Goal: Find specific page/section: Find specific page/section

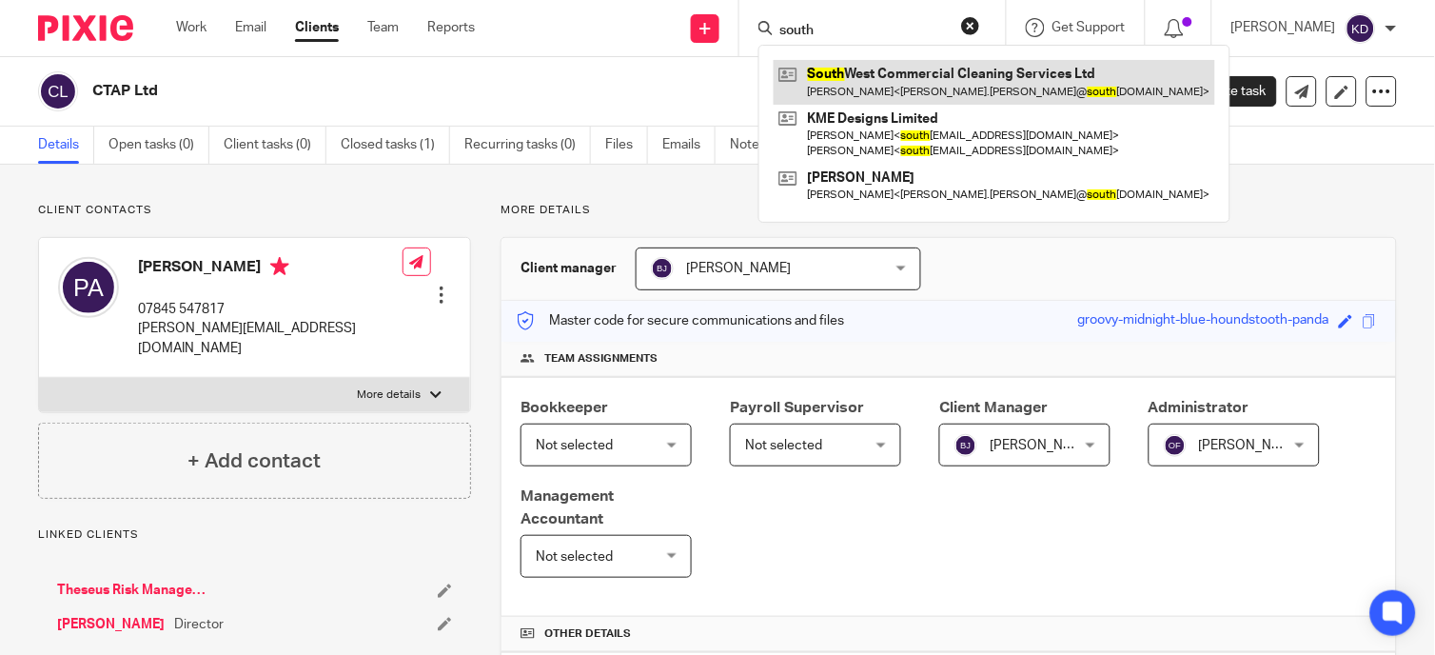
type input "south"
click at [853, 70] on link at bounding box center [995, 82] width 442 height 44
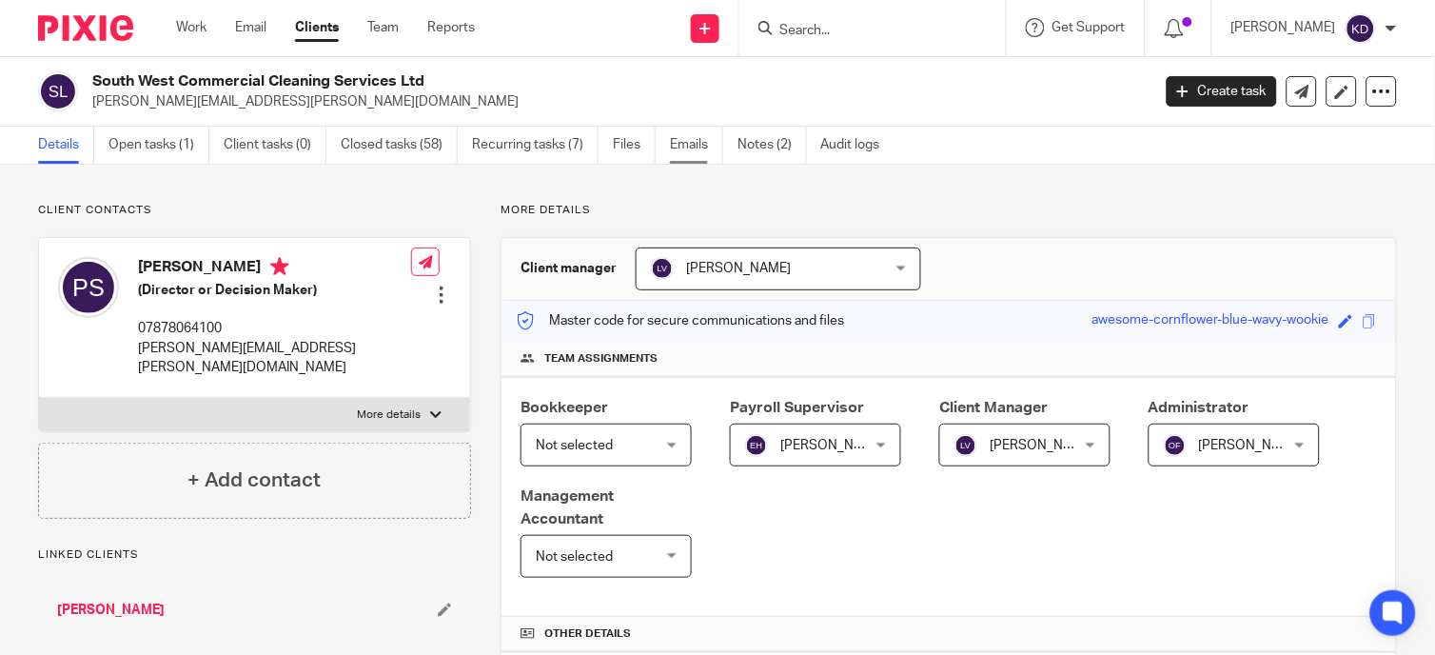
click at [691, 145] on link "Emails" at bounding box center [696, 145] width 53 height 37
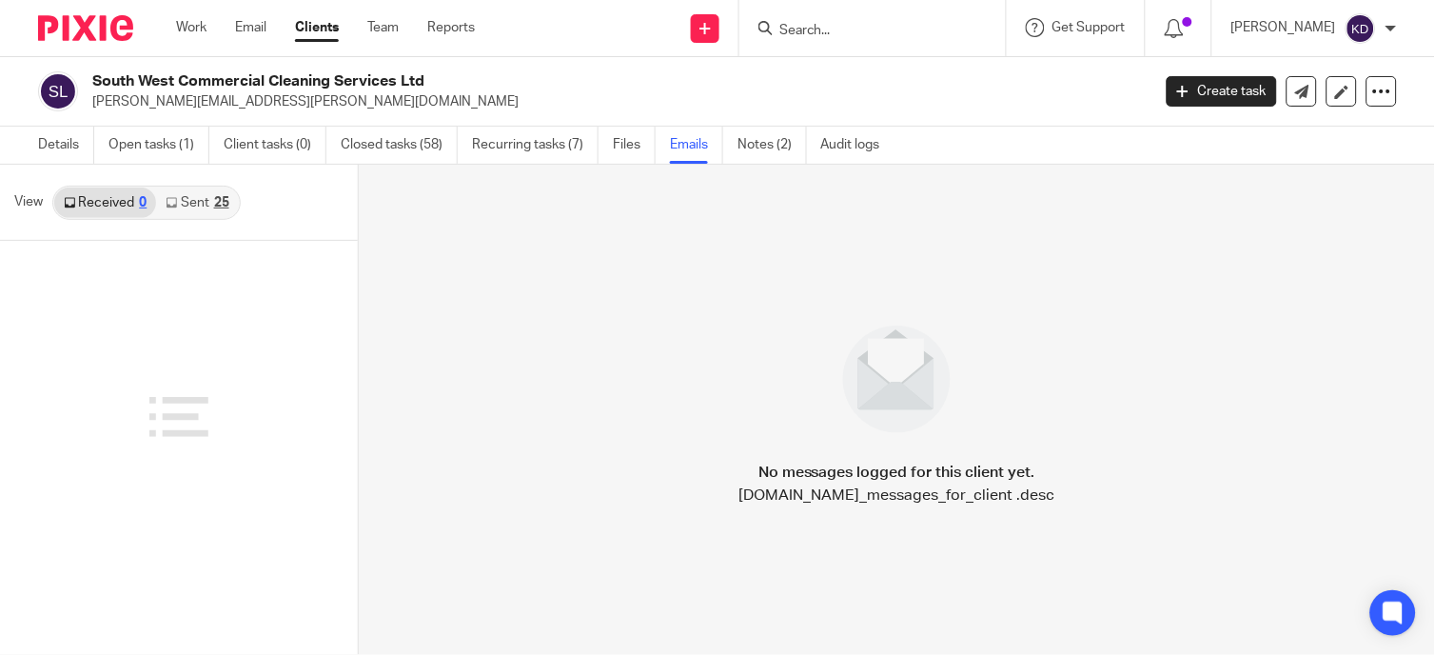
click at [179, 205] on link "Sent 25" at bounding box center [197, 202] width 82 height 30
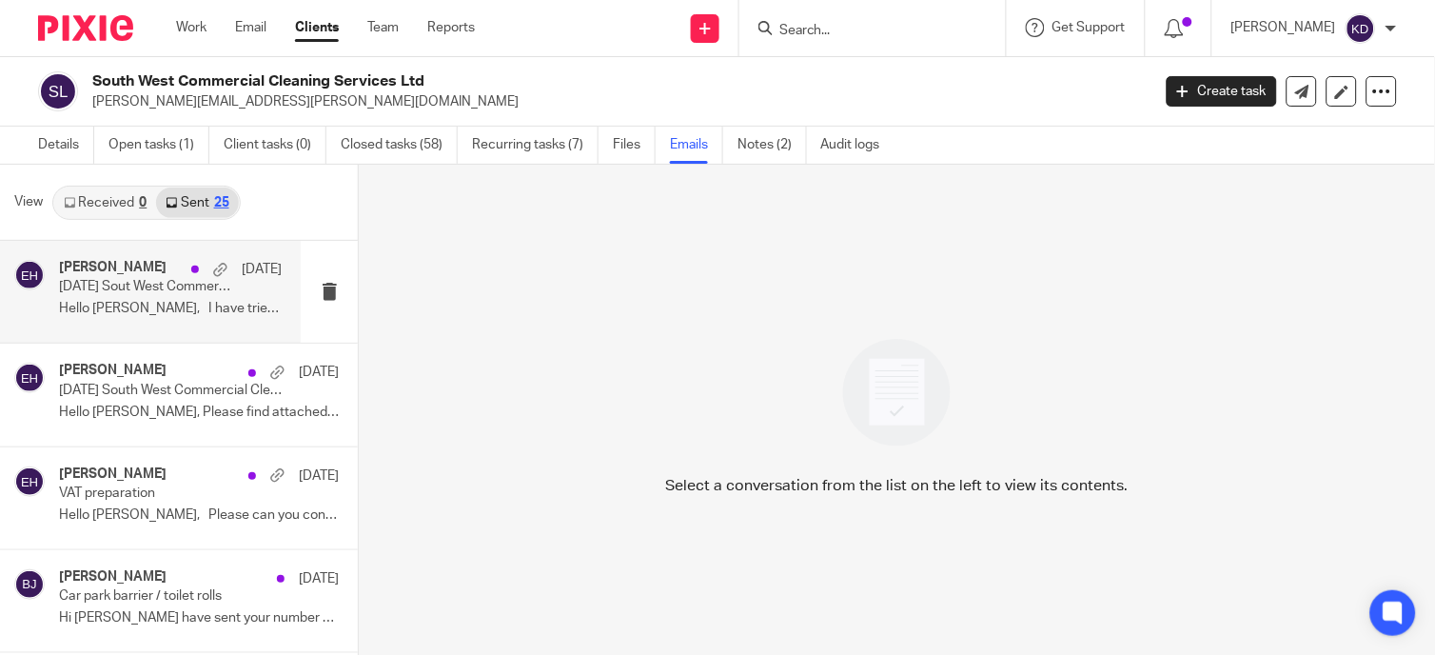
click at [173, 303] on p "Hello [PERSON_NAME], I have tried to correct..." at bounding box center [170, 309] width 223 height 16
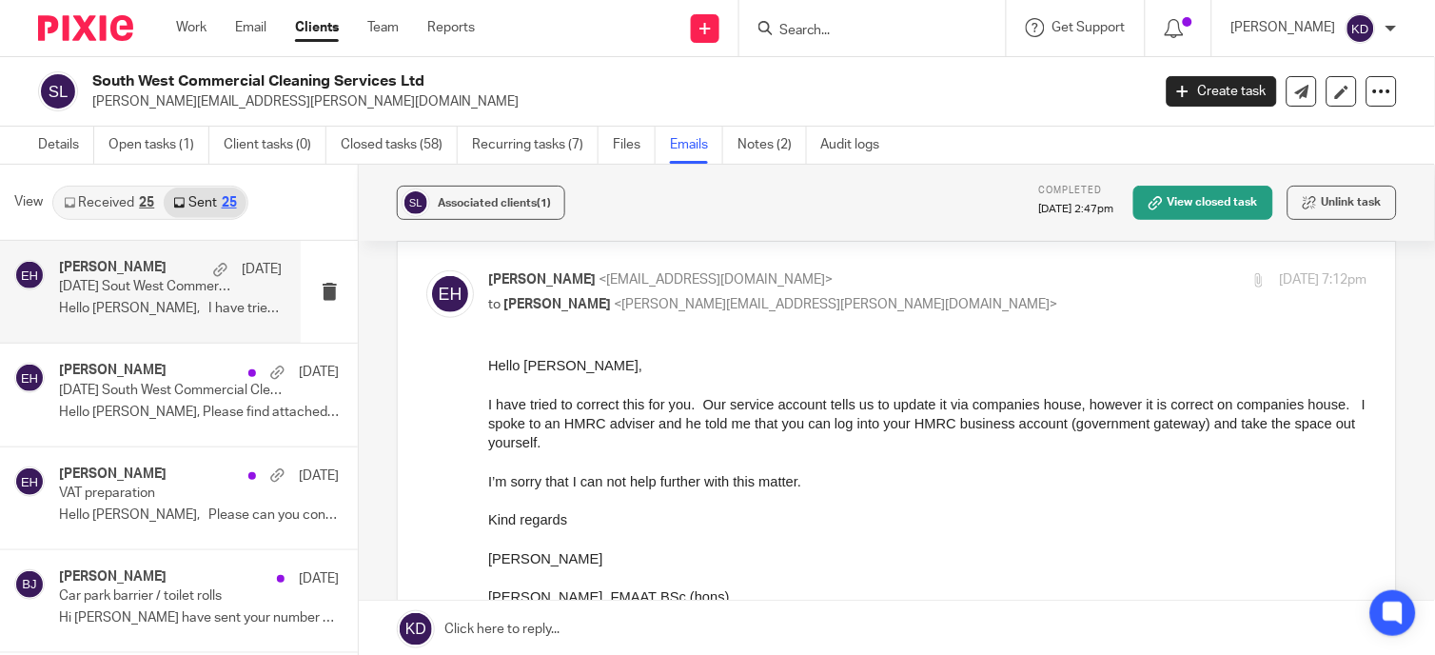
scroll to position [106, 0]
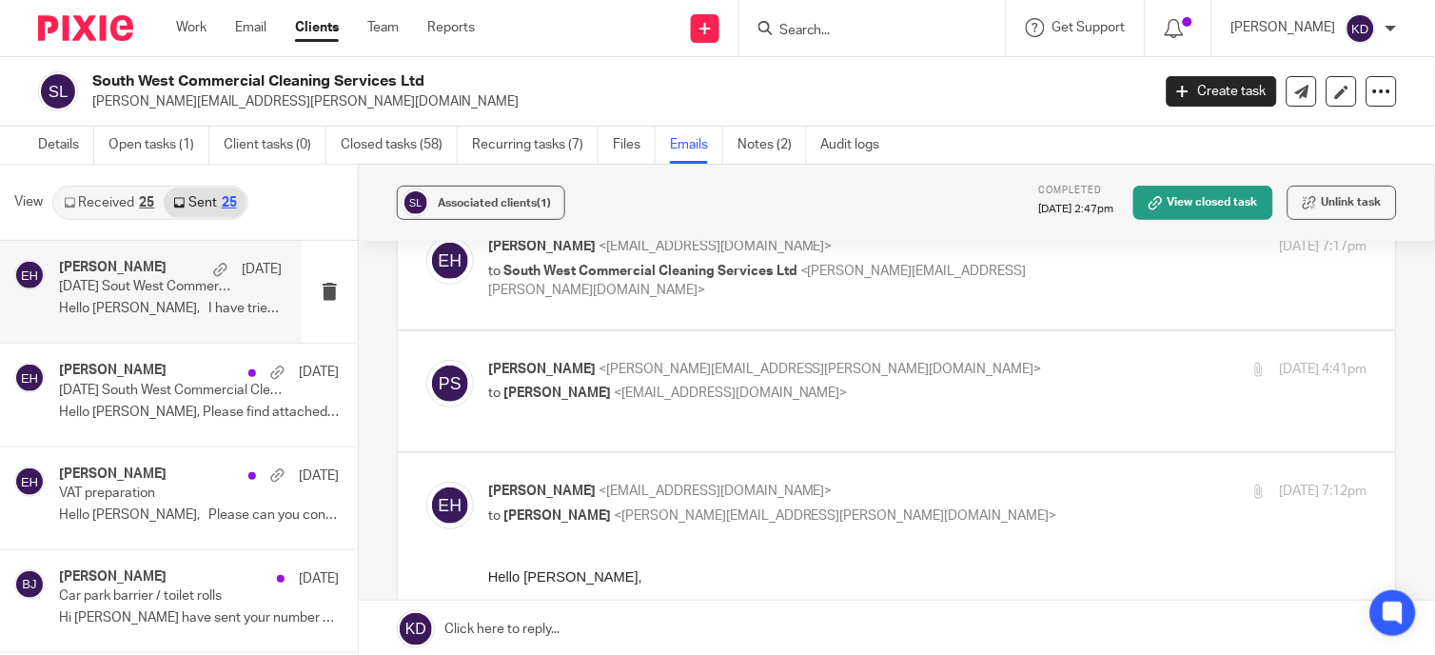
click at [767, 388] on span "<[EMAIL_ADDRESS][DOMAIN_NAME]>" at bounding box center [731, 392] width 234 height 13
checkbox input "true"
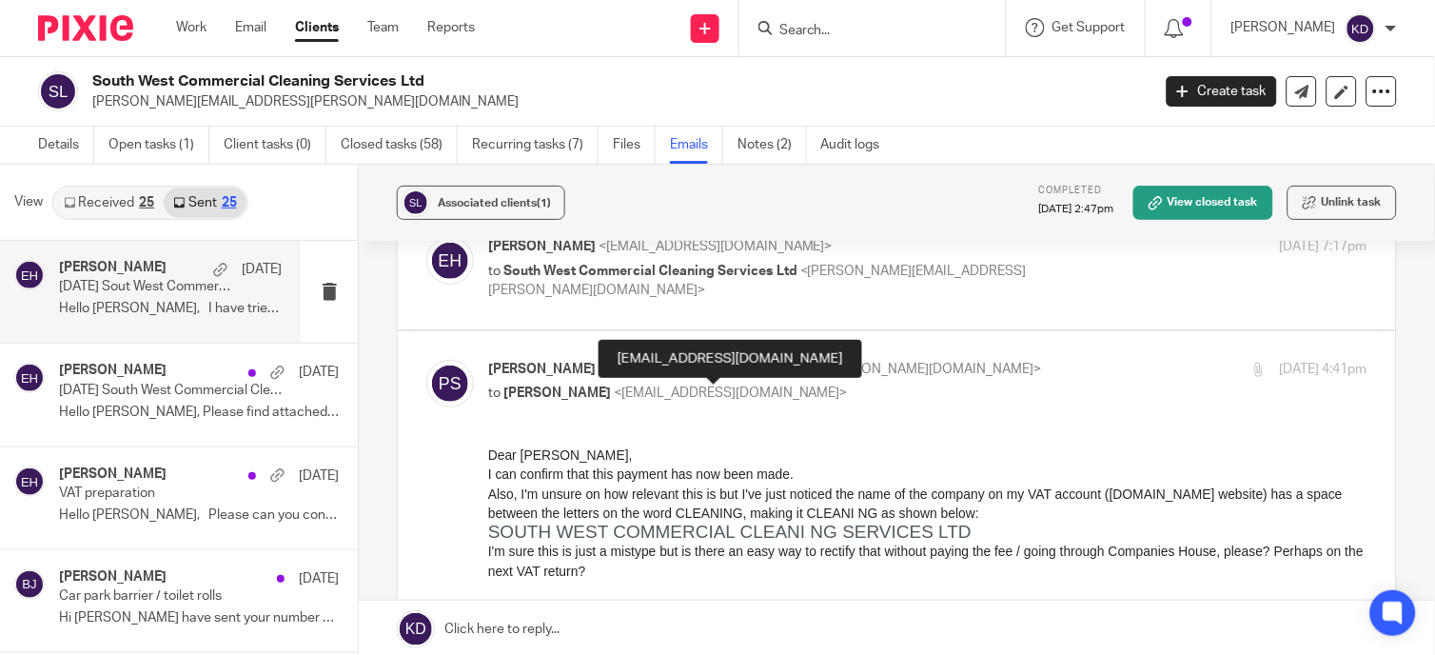
scroll to position [0, 0]
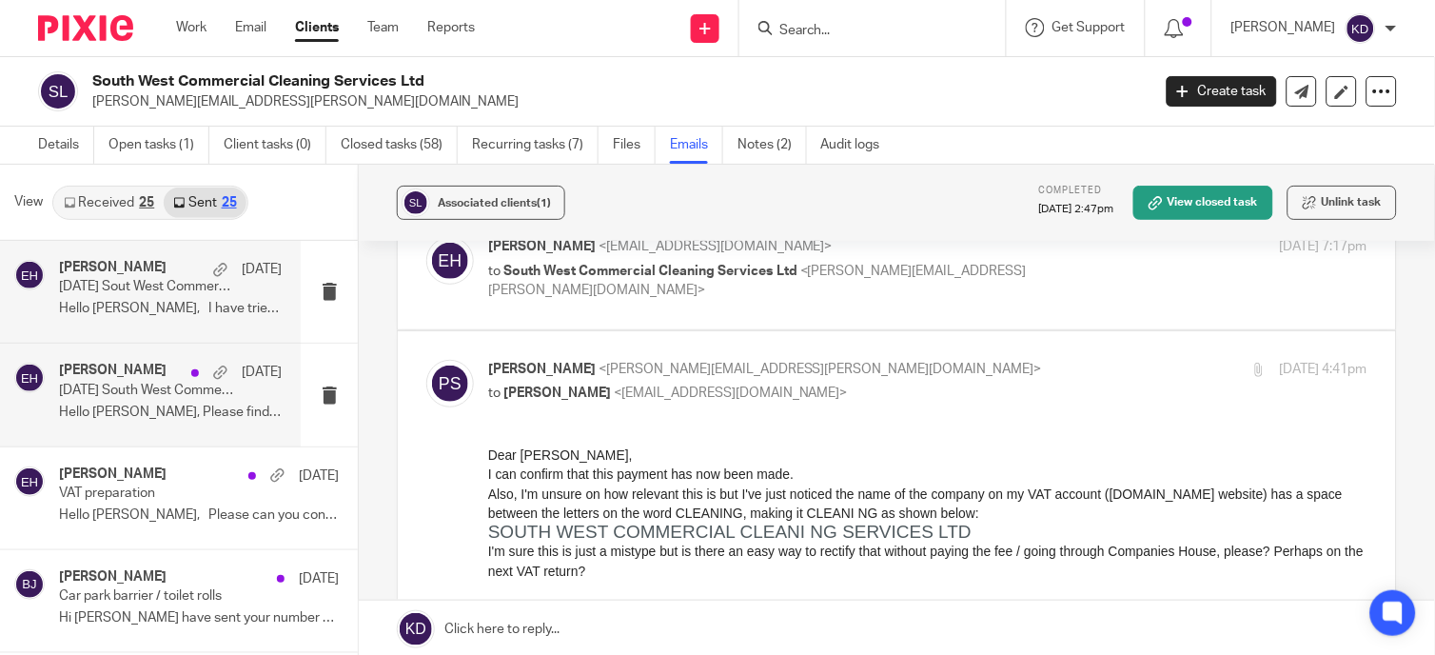
click at [122, 422] on div "[PERSON_NAME] [DATE].05.31 South West Commercial Cleaning VAT report Hello [PER…" at bounding box center [170, 395] width 223 height 64
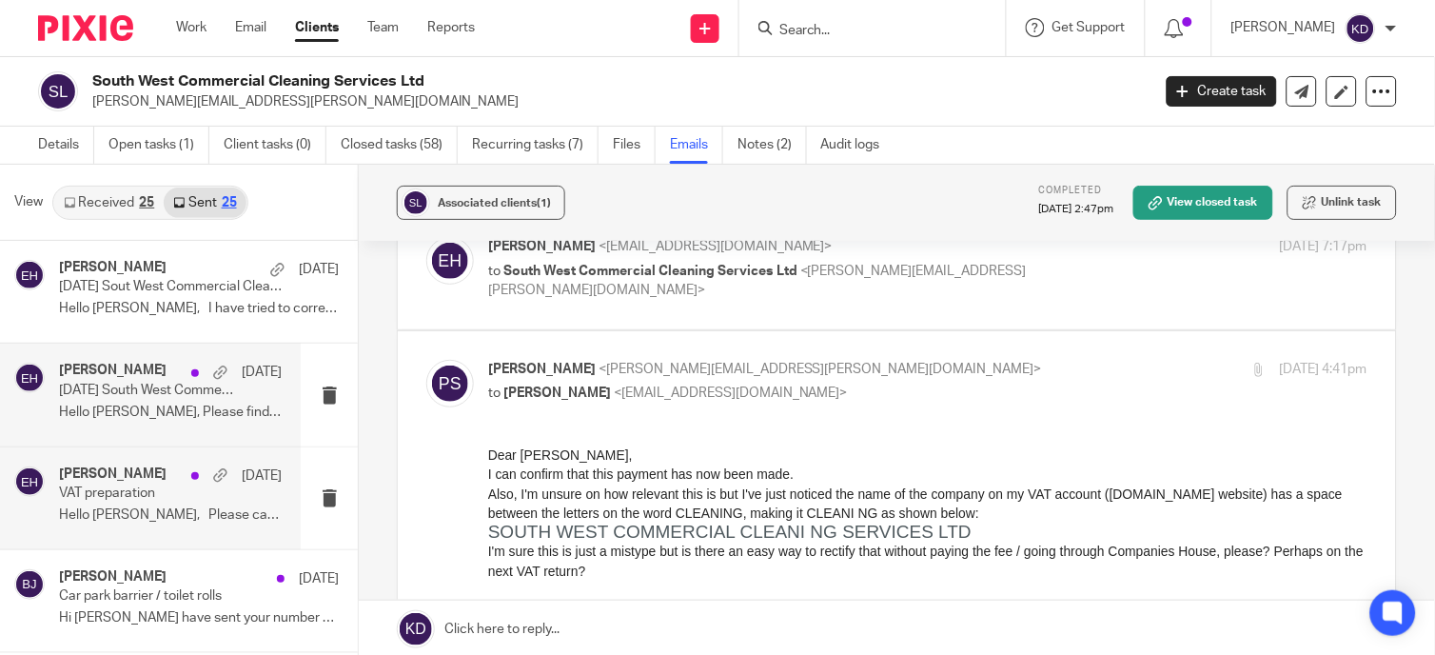
click at [126, 500] on p "VAT preparation" at bounding box center [148, 493] width 178 height 16
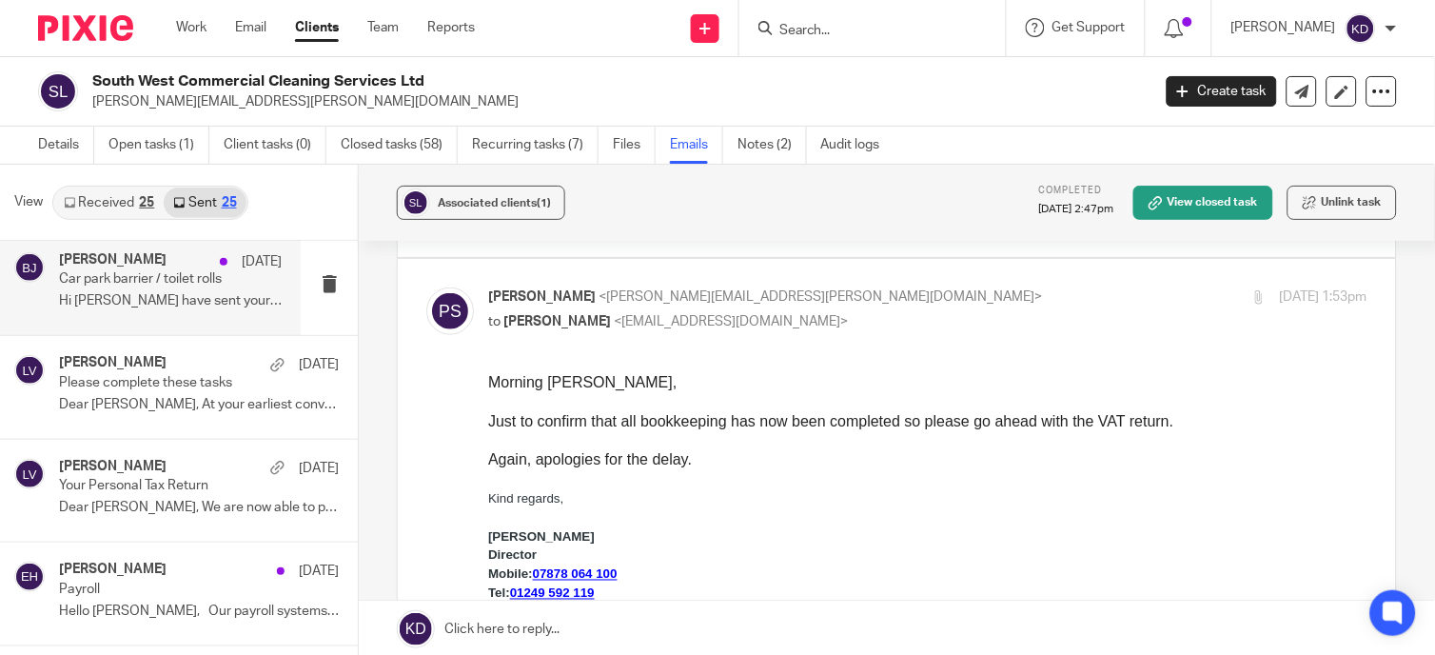
scroll to position [634, 0]
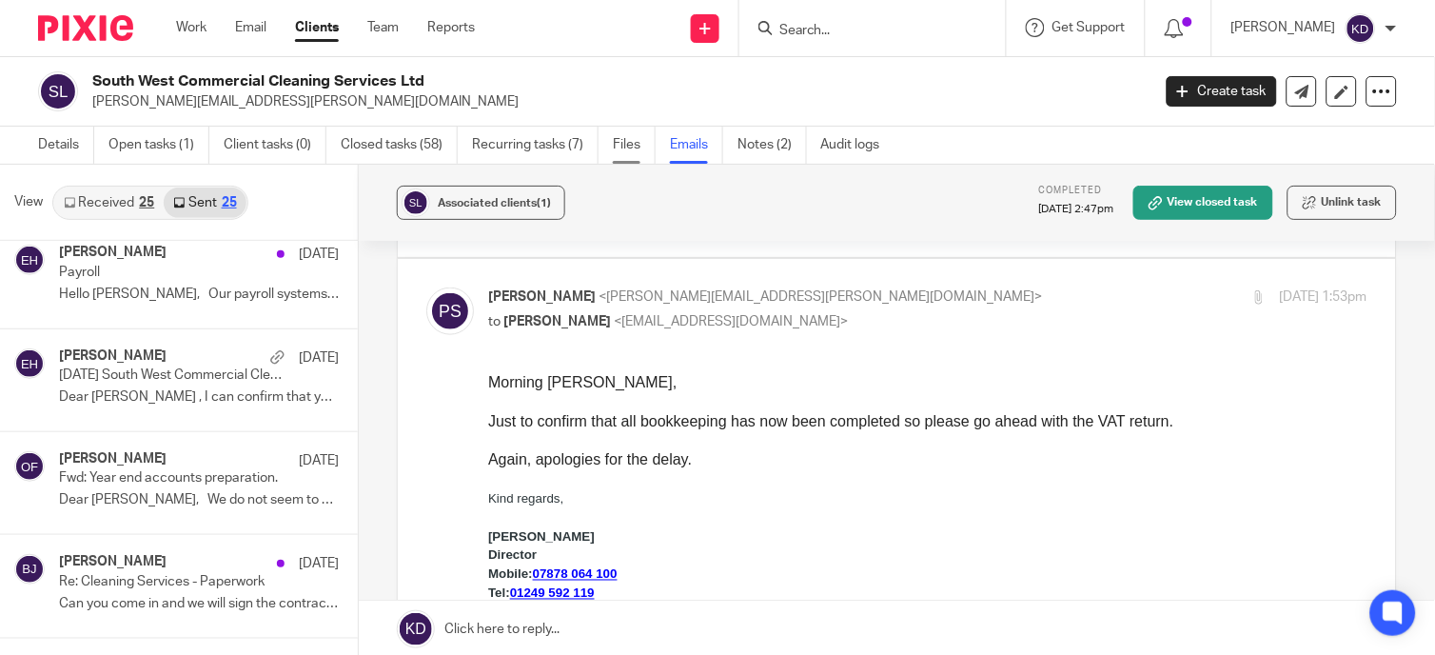
click at [638, 147] on link "Files" at bounding box center [634, 145] width 43 height 37
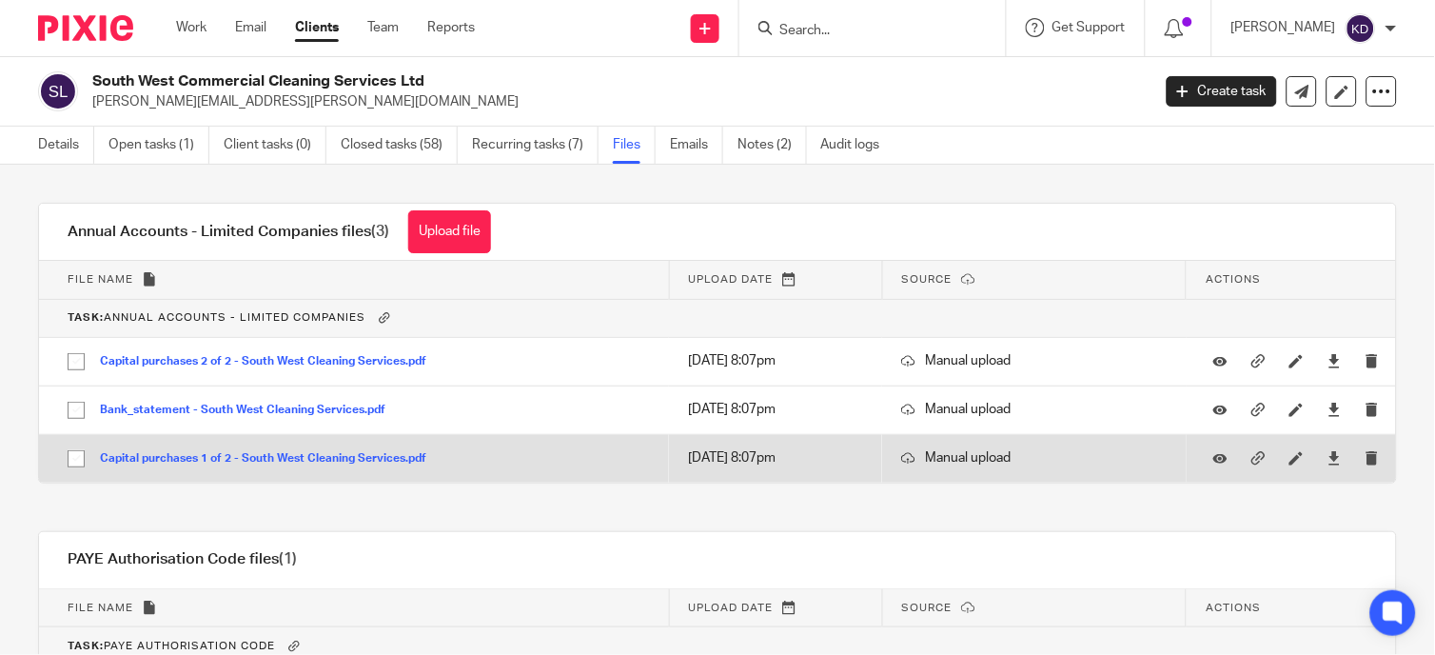
scroll to position [145, 0]
